Goal: Navigation & Orientation: Find specific page/section

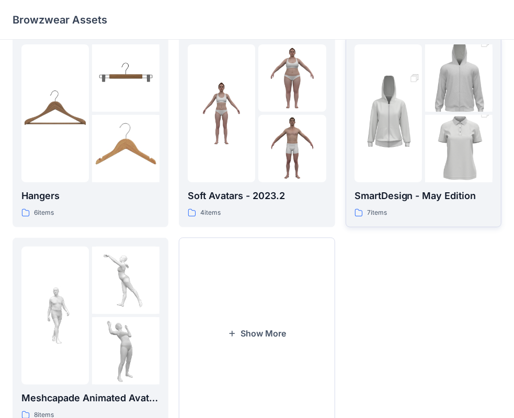
scroll to position [155, 0]
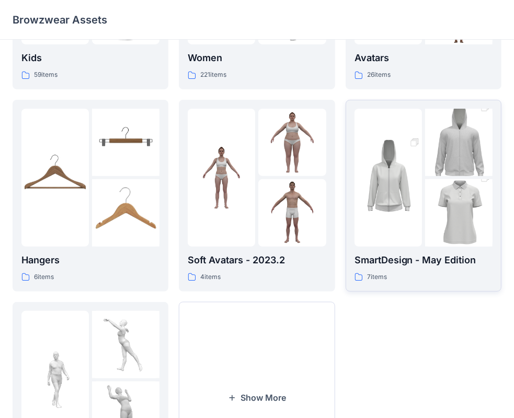
click at [449, 229] on img at bounding box center [458, 213] width 67 height 101
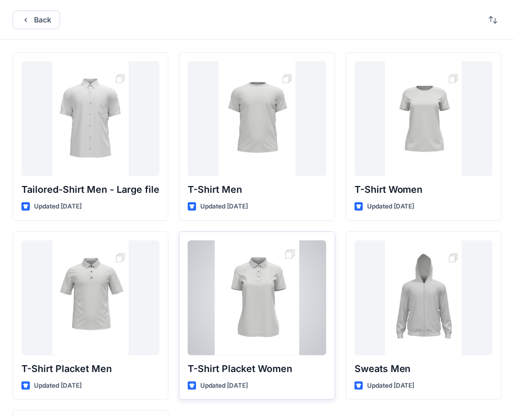
click at [256, 294] on div at bounding box center [257, 298] width 138 height 115
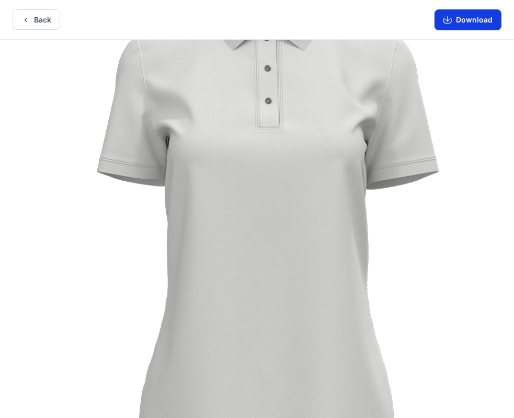
click at [465, 27] on button "Download" at bounding box center [468, 19] width 67 height 21
click at [464, 21] on button "Download" at bounding box center [468, 19] width 67 height 21
click at [33, 18] on button "Back" at bounding box center [37, 19] width 48 height 20
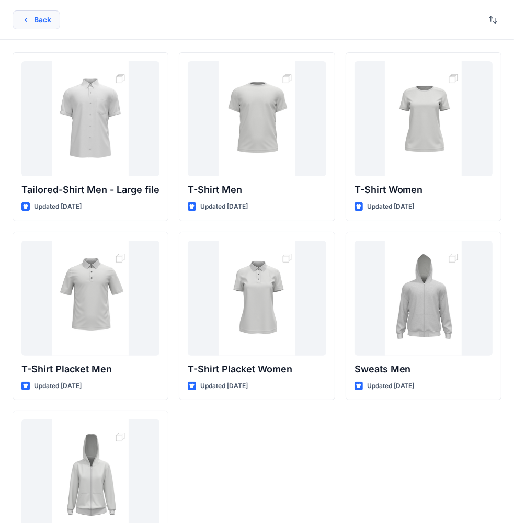
click at [39, 15] on button "Back" at bounding box center [37, 19] width 48 height 19
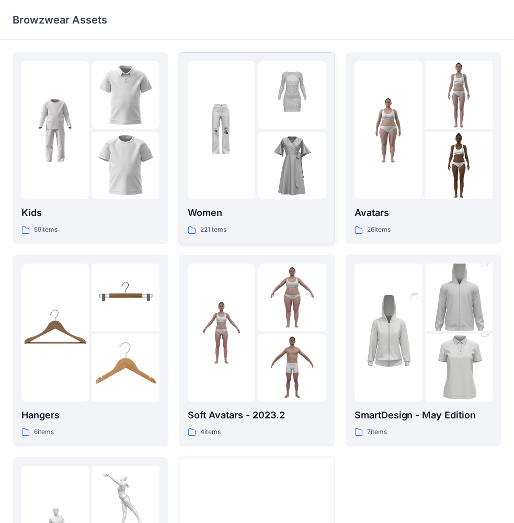
click at [251, 194] on div at bounding box center [221, 130] width 67 height 138
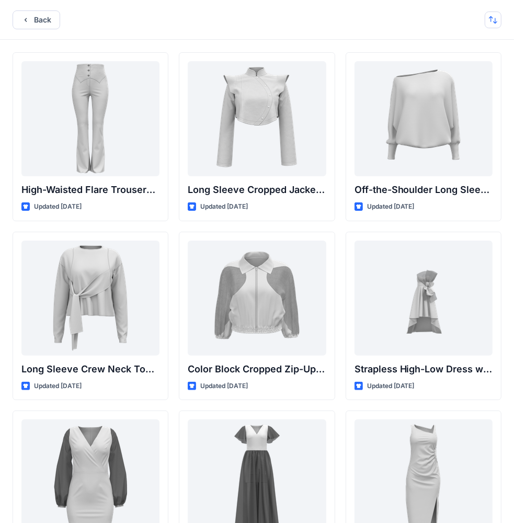
click at [500, 16] on div "Back" at bounding box center [257, 20] width 514 height 40
click at [498, 18] on button "button" at bounding box center [493, 20] width 17 height 17
click at [450, 71] on p "A to Z" at bounding box center [458, 69] width 66 height 11
click at [432, 67] on p "A to Z" at bounding box center [458, 69] width 66 height 11
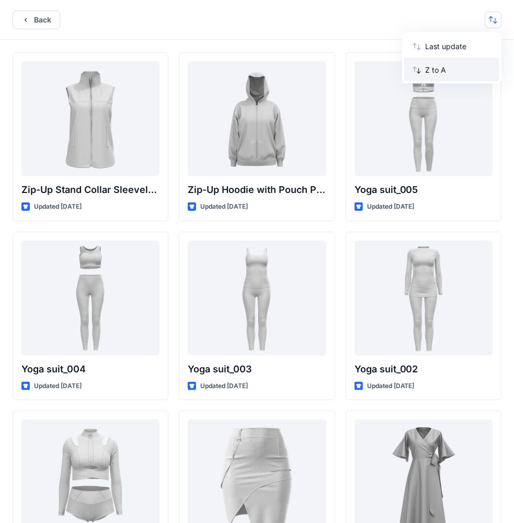
click at [448, 71] on p "Z to A" at bounding box center [458, 69] width 66 height 11
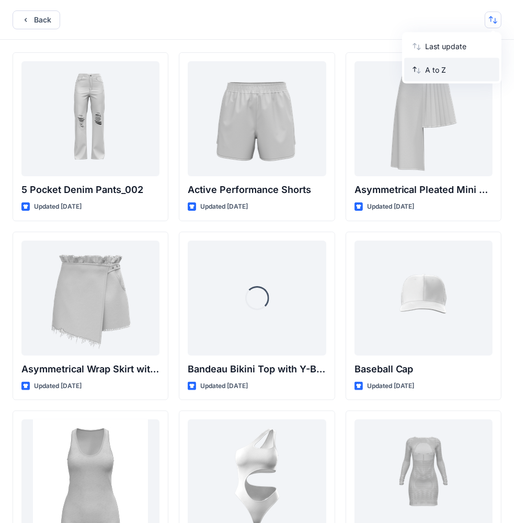
click at [448, 71] on p "A to Z" at bounding box center [458, 69] width 66 height 11
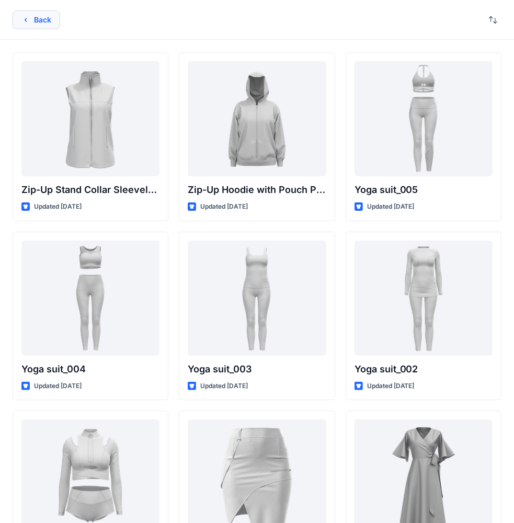
click at [41, 21] on button "Back" at bounding box center [37, 19] width 48 height 19
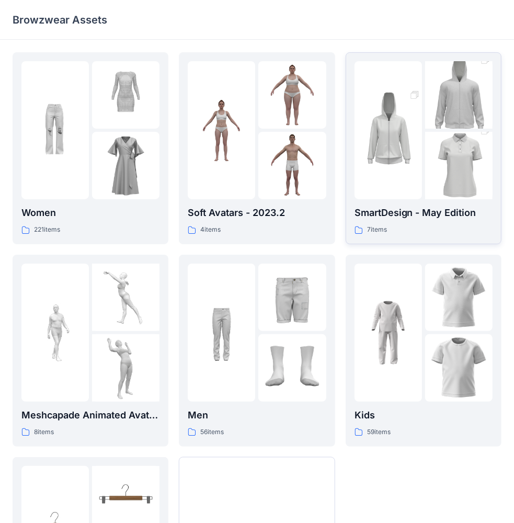
click at [448, 226] on div "7 items" at bounding box center [424, 229] width 138 height 11
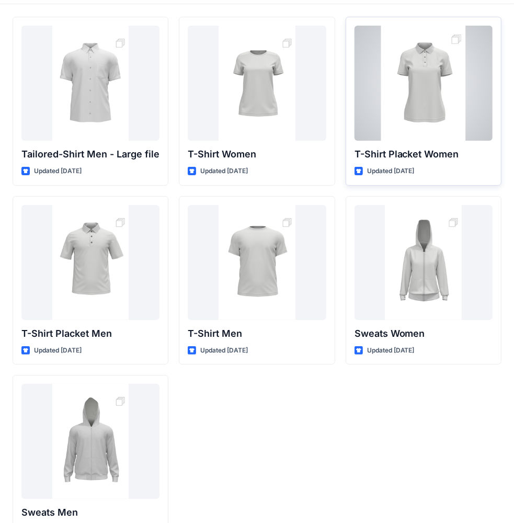
scroll to position [68, 0]
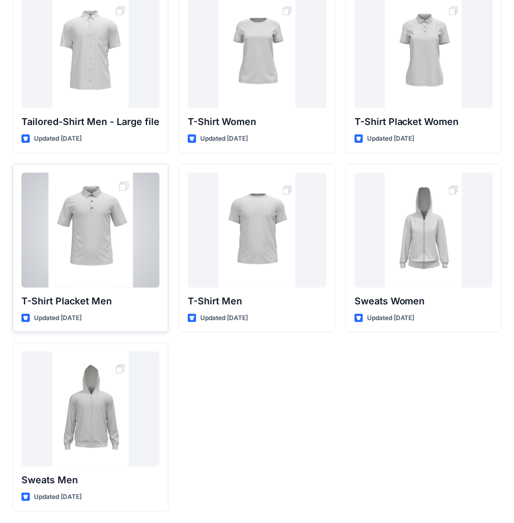
click at [126, 268] on div at bounding box center [90, 230] width 138 height 115
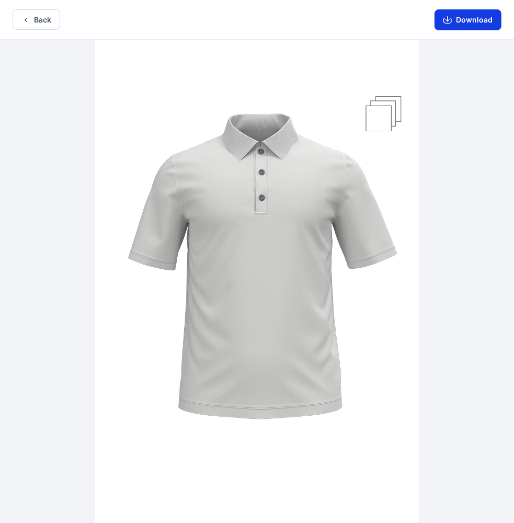
click at [461, 23] on button "Download" at bounding box center [468, 19] width 67 height 21
